Goal: Information Seeking & Learning: Learn about a topic

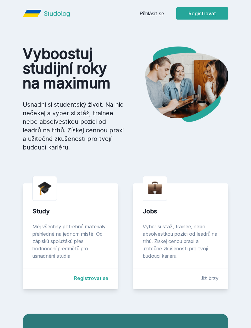
click at [157, 13] on link "Přihlásit se" at bounding box center [151, 13] width 24 height 7
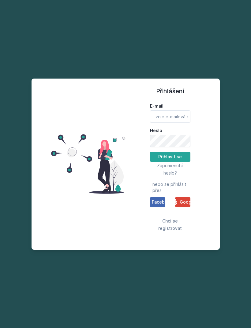
click at [185, 205] on span "Google" at bounding box center [187, 202] width 16 height 6
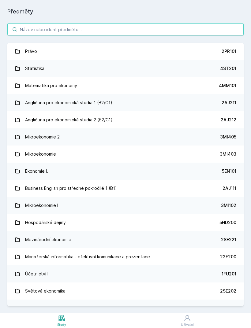
click at [153, 28] on input "search" at bounding box center [125, 29] width 236 height 12
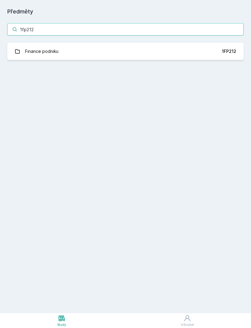
type input "1fp212"
click at [179, 48] on link "Finance podniku 1FP212" at bounding box center [125, 51] width 236 height 17
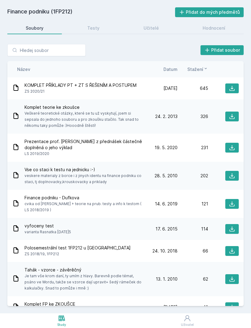
click at [99, 26] on div "Testy" at bounding box center [93, 28] width 12 height 6
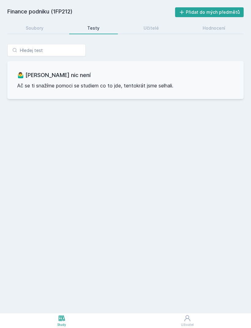
click at [156, 28] on div "Učitelé" at bounding box center [150, 28] width 15 height 6
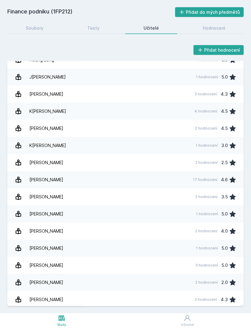
scroll to position [20, 0]
click at [134, 308] on link "[PERSON_NAME] 2 hodnocení 3.0" at bounding box center [125, 316] width 236 height 17
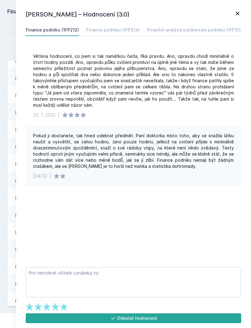
click at [128, 26] on link "Finance podniku (1FP214)" at bounding box center [112, 30] width 53 height 12
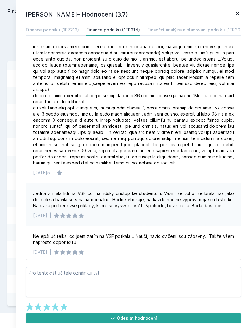
scroll to position [10, 0]
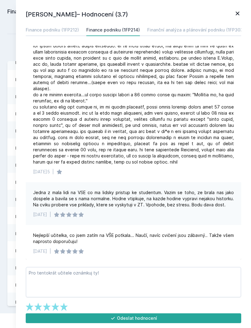
click at [184, 28] on div "Finanční analýza a plánování podniku (1FP303)" at bounding box center [195, 30] width 97 height 6
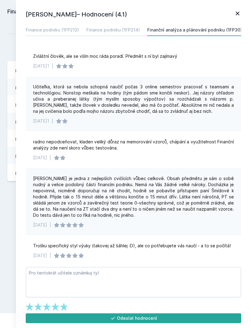
click at [126, 28] on div "Finance podniku (1FP214)" at bounding box center [112, 30] width 53 height 6
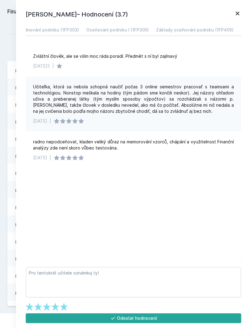
scroll to position [0, 165]
click at [137, 32] on div "Oceňování podniku I (1FP305)" at bounding box center [117, 30] width 62 height 6
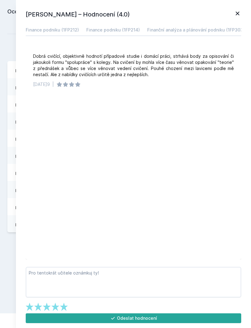
click at [68, 31] on div "Finance podniku (1FP212)" at bounding box center [52, 30] width 53 height 6
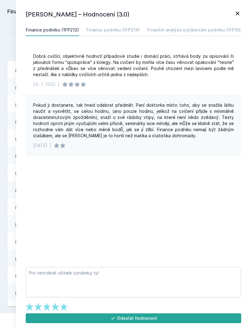
click at [238, 17] on icon at bounding box center [237, 13] width 7 height 7
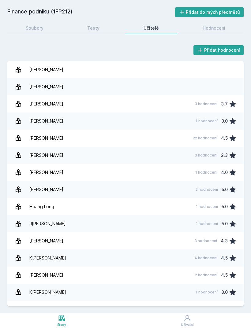
click at [213, 28] on div "Hodnocení" at bounding box center [213, 28] width 23 height 6
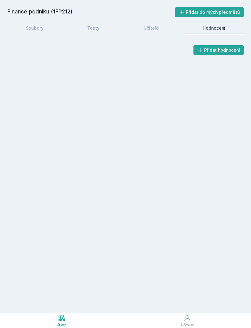
click at [40, 28] on div "Soubory" at bounding box center [35, 28] width 18 height 6
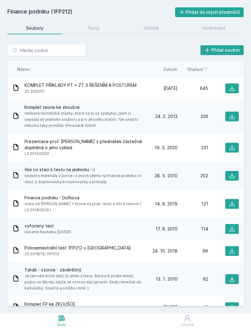
click at [215, 27] on div "Hodnocení" at bounding box center [213, 28] width 23 height 6
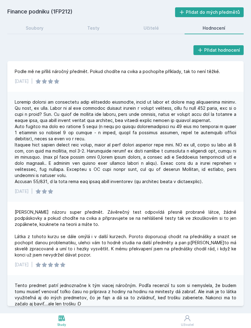
click at [42, 27] on div "Soubory" at bounding box center [35, 28] width 18 height 6
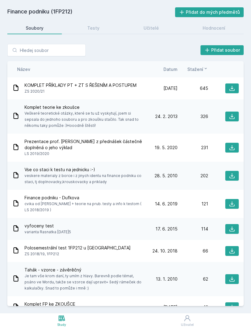
click at [234, 117] on icon at bounding box center [232, 116] width 6 height 6
click at [232, 174] on icon at bounding box center [232, 176] width 6 height 6
click at [36, 87] on span "KOMPLET PŘÍKLADY PT + ZT S ŘEŠENÍM A POSTUPEM" at bounding box center [80, 85] width 112 height 6
click at [232, 89] on icon at bounding box center [231, 88] width 5 height 5
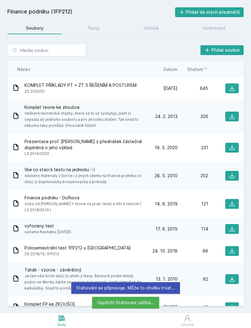
click at [167, 180] on div "[DATE] [DATE] 202" at bounding box center [193, 176] width 92 height 10
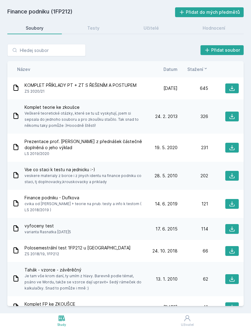
click at [138, 204] on span "cvika od [PERSON_NAME] + teorie na prub. testy a info k testom ( LS 2018/2019 )" at bounding box center [84, 207] width 120 height 12
click at [26, 15] on h2 "Finance podniku (1FP212)" at bounding box center [91, 12] width 168 height 10
